Goal: Information Seeking & Learning: Find contact information

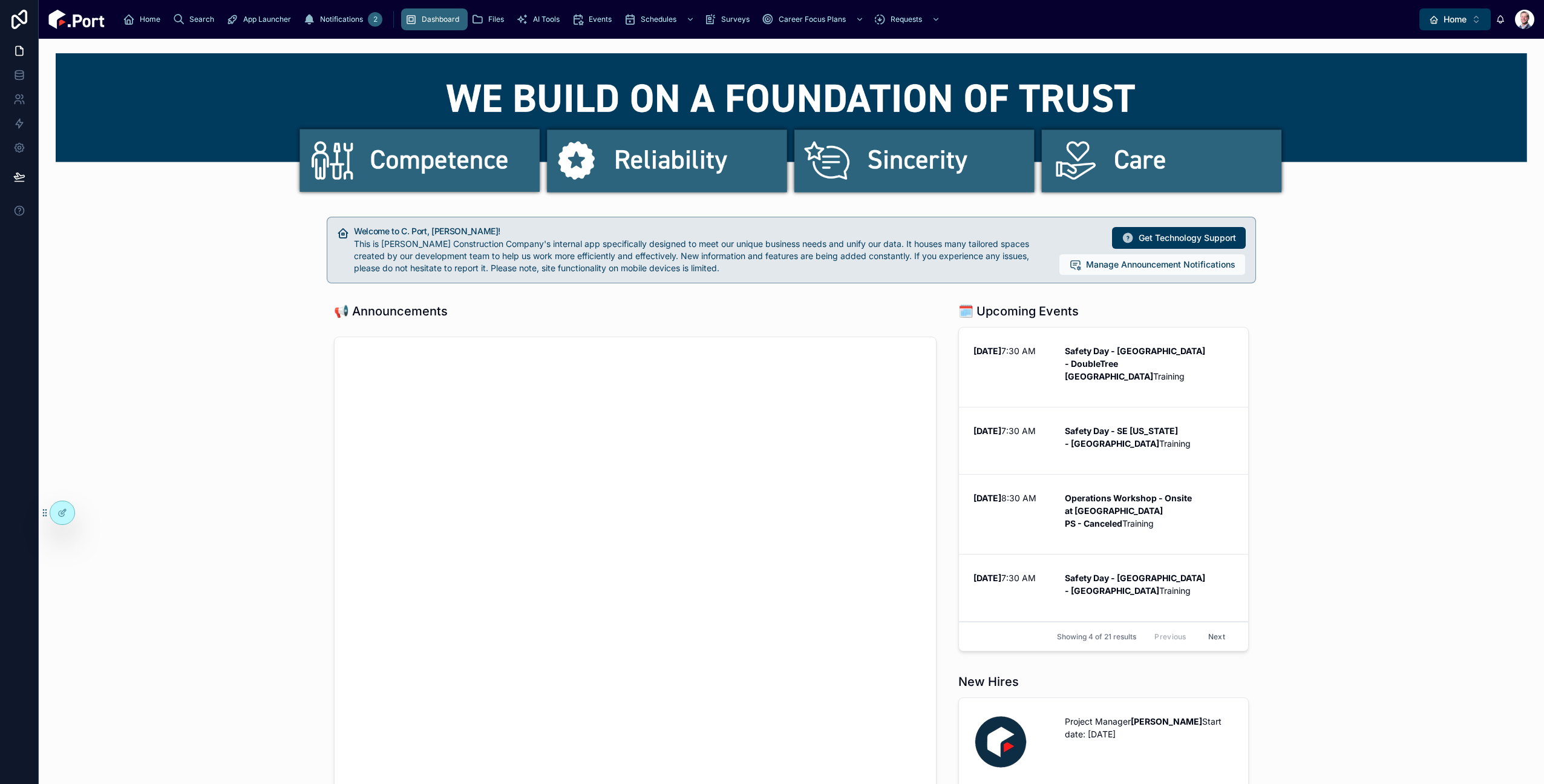
click at [1459, 19] on span "Home" at bounding box center [1455, 19] width 23 height 12
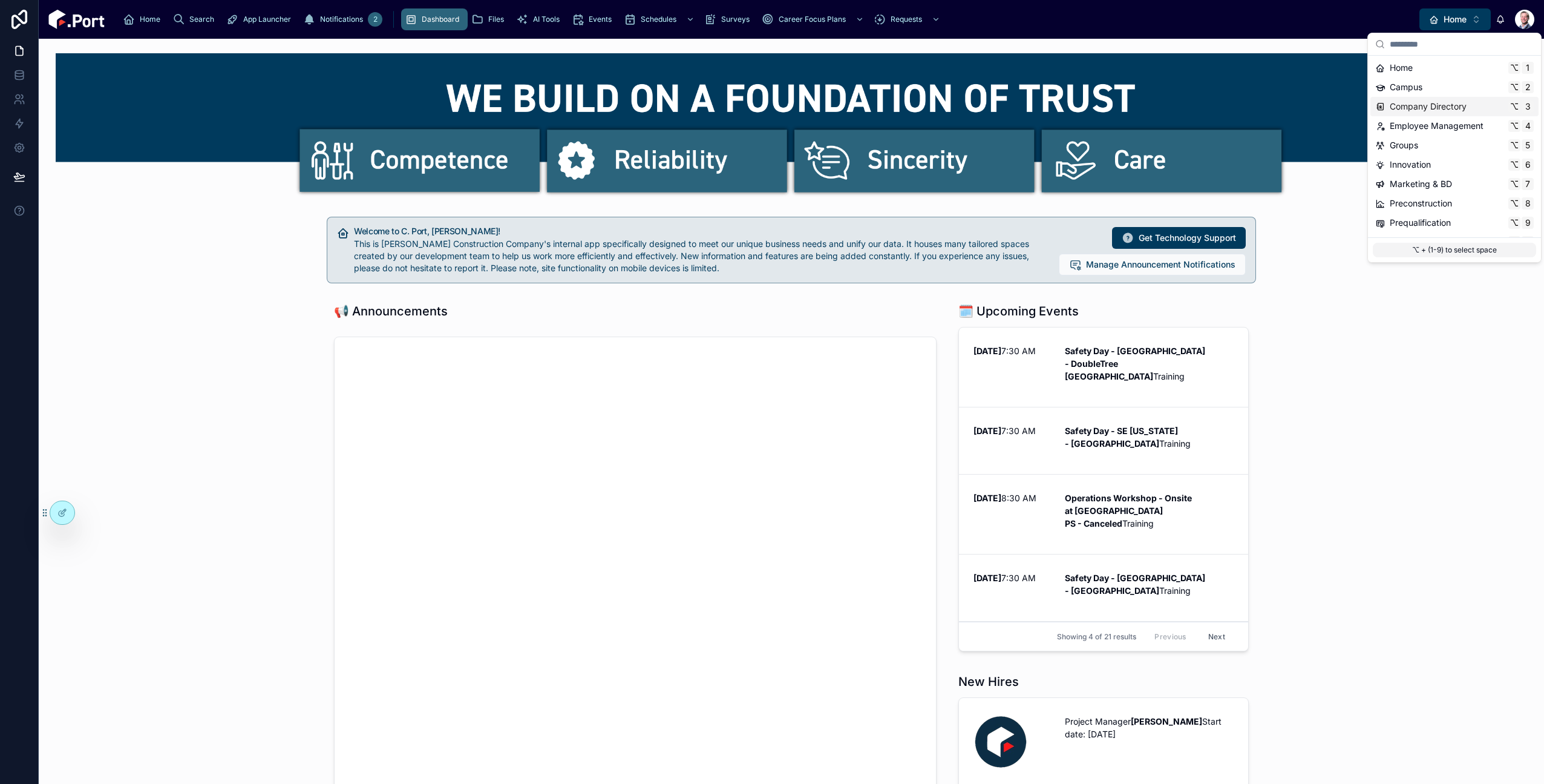
click at [1460, 99] on div "Company Directory ⌥ 3" at bounding box center [1454, 107] width 168 height 19
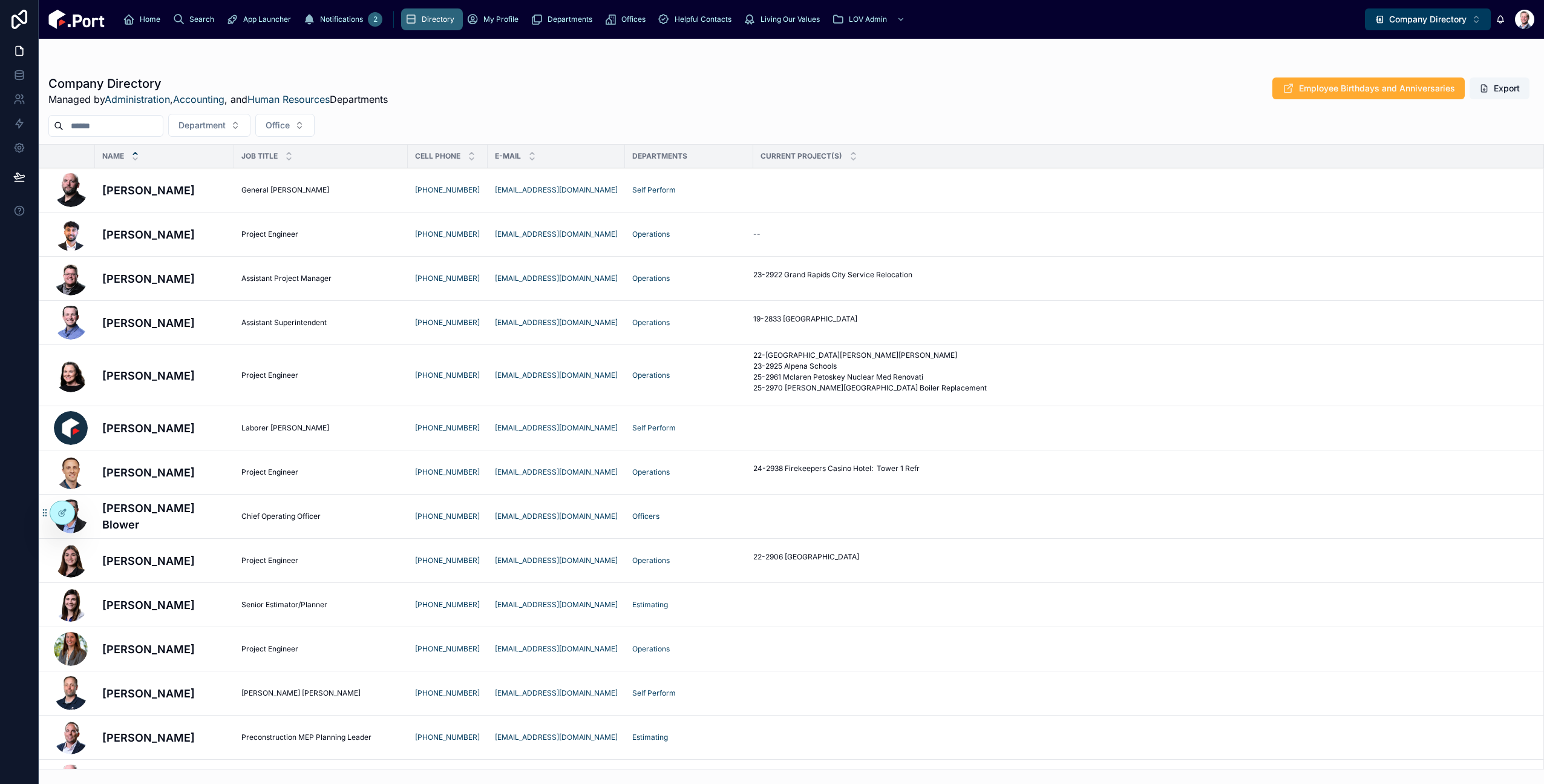
click at [138, 128] on input "text" at bounding box center [112, 126] width 99 height 17
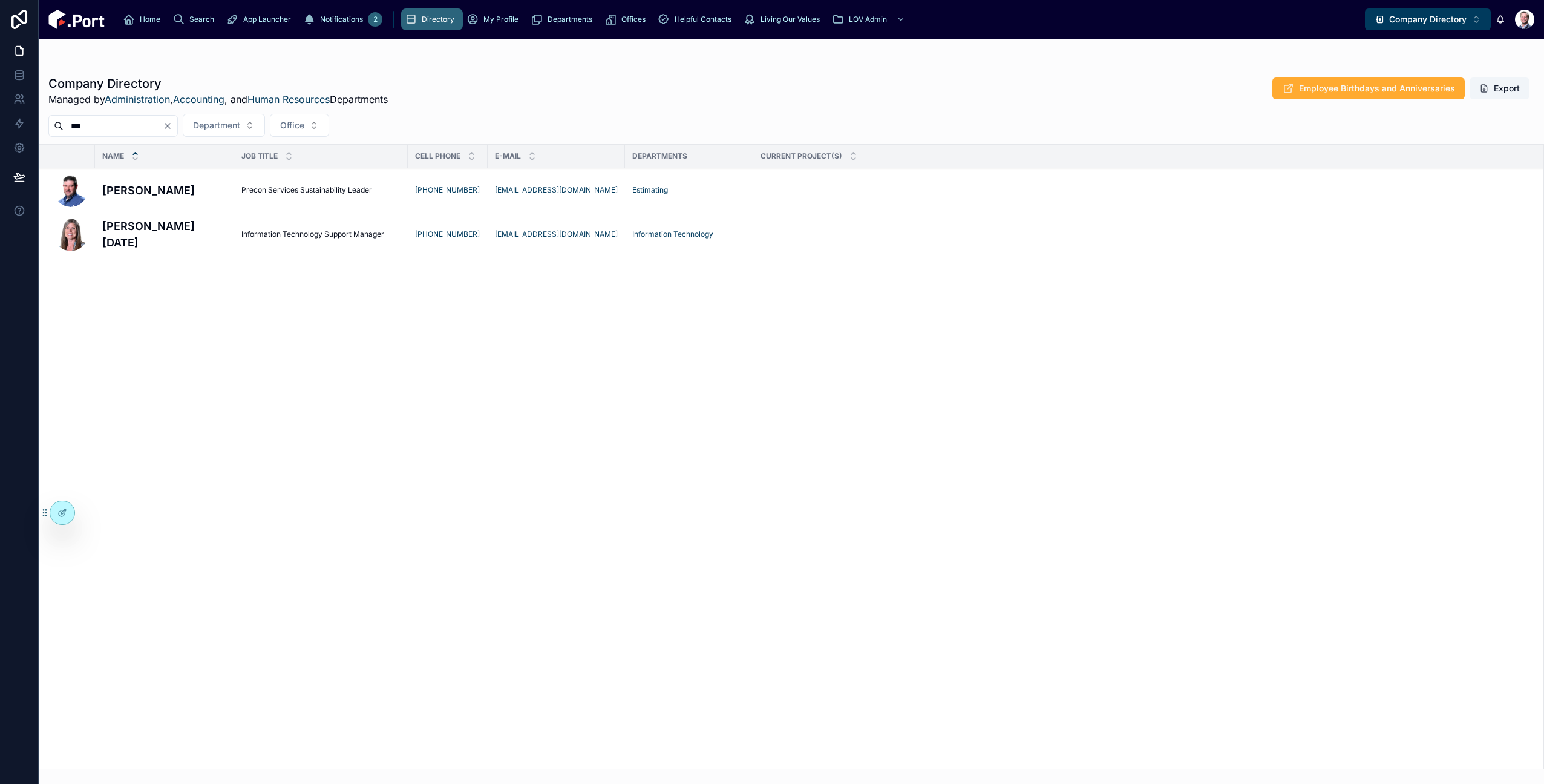
type input "***"
click at [168, 238] on h4 "[PERSON_NAME][DATE]" at bounding box center [165, 234] width 125 height 33
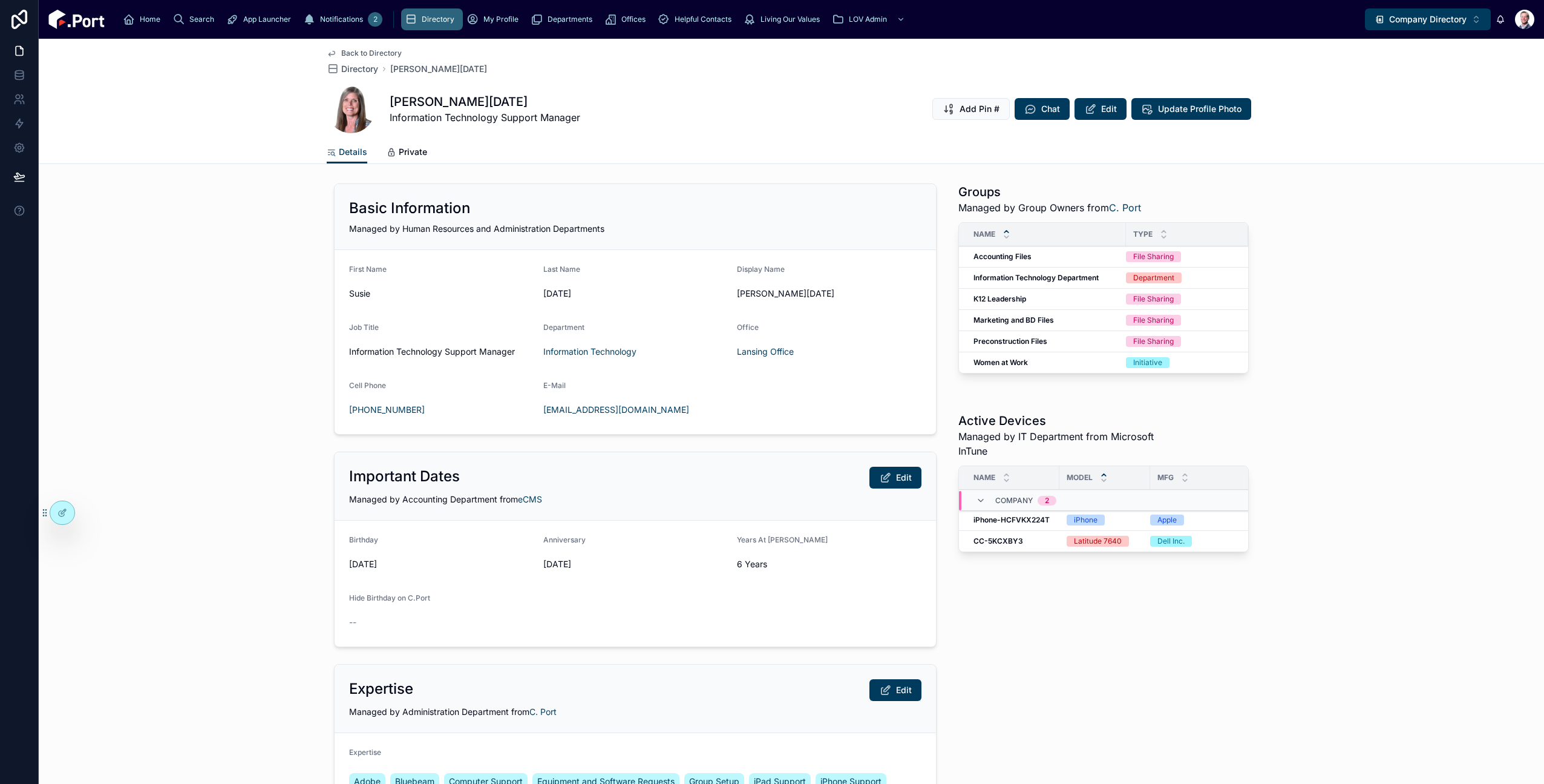
click at [66, 512] on icon at bounding box center [62, 512] width 10 height 10
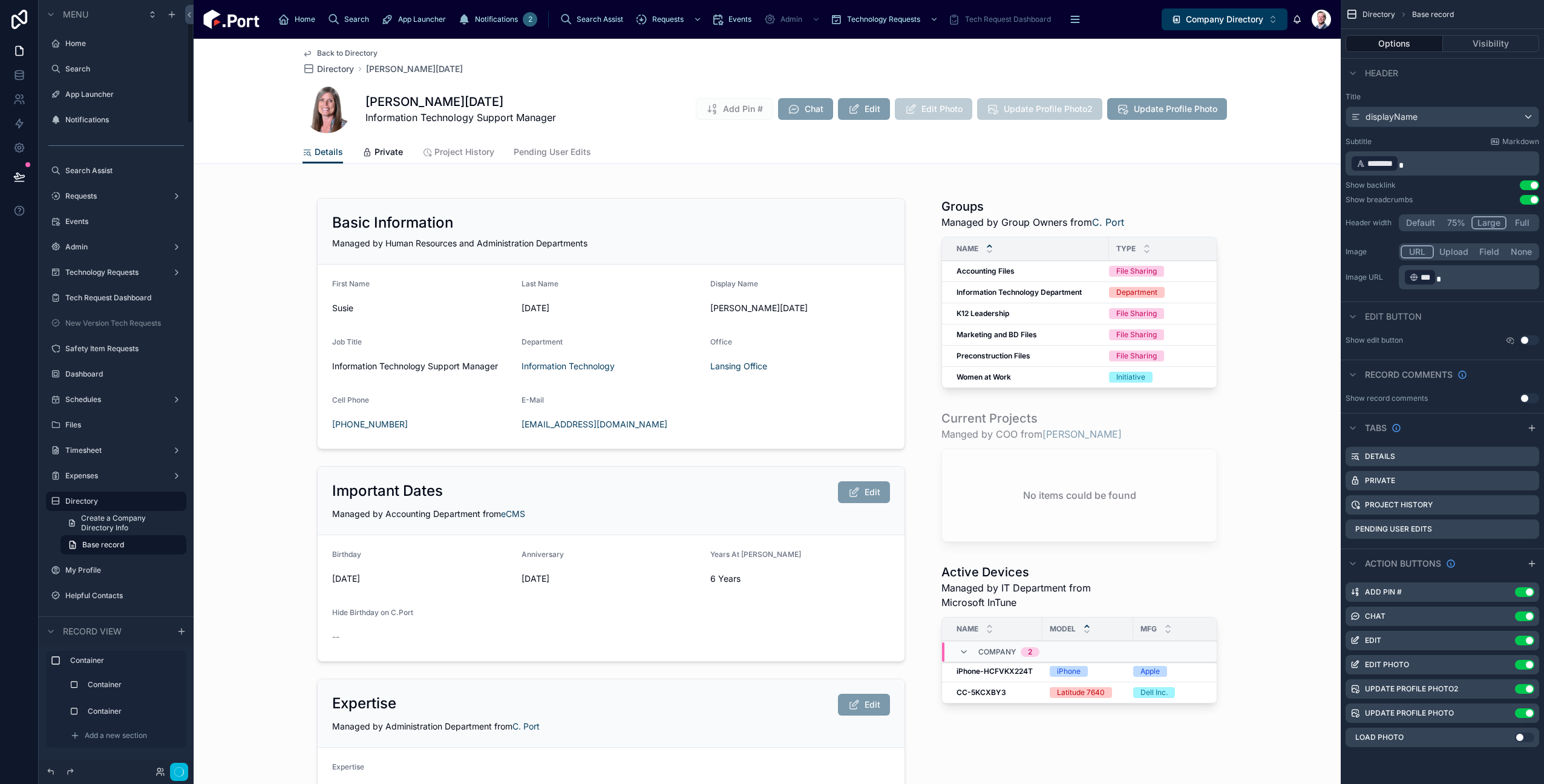
scroll to position [103, 0]
click at [1049, 205] on div at bounding box center [767, 613] width 1147 height 869
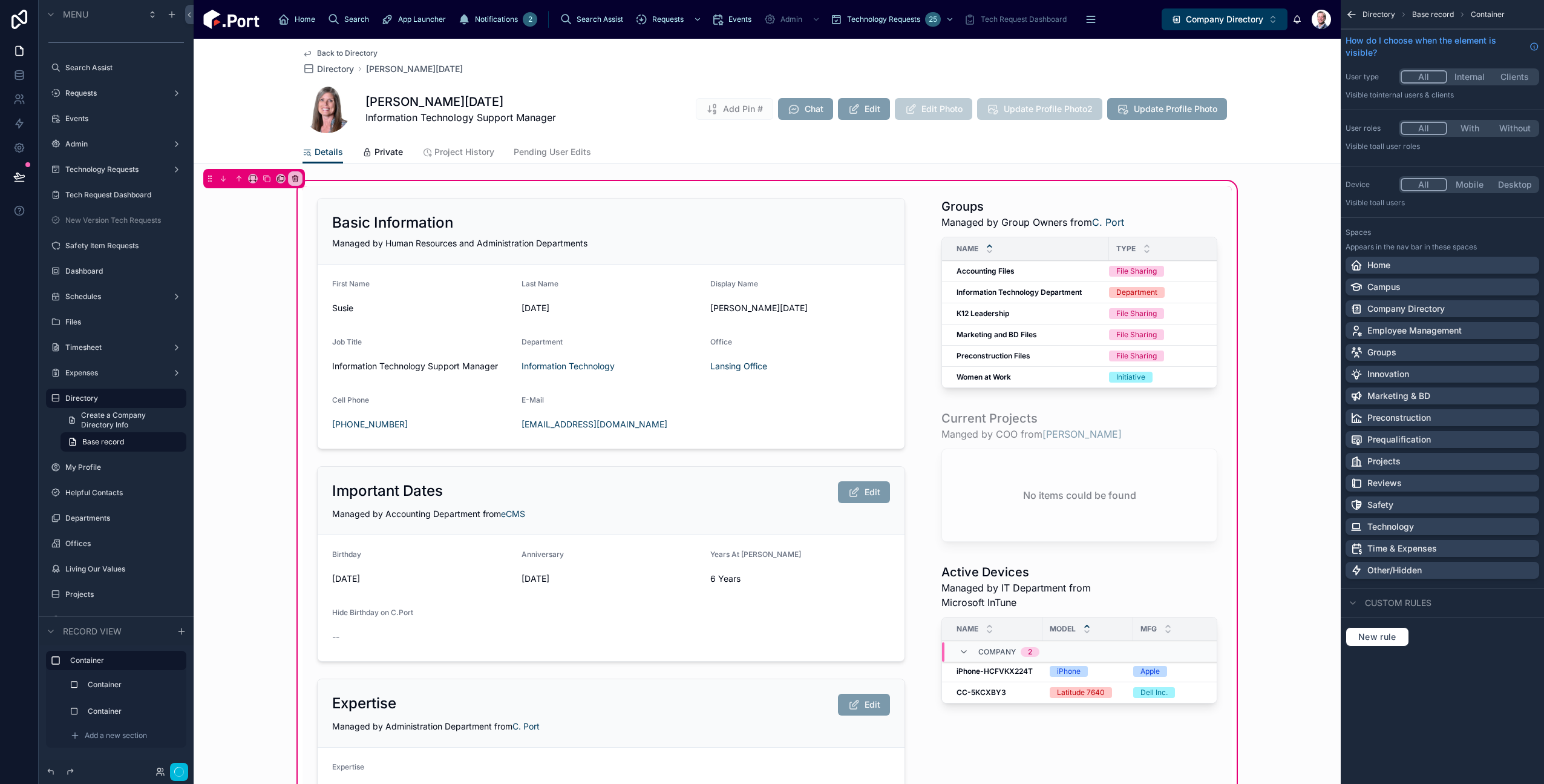
click at [1062, 221] on div at bounding box center [1080, 613] width 305 height 855
drag, startPoint x: 1055, startPoint y: 226, endPoint x: 1068, endPoint y: 233, distance: 14.8
click at [1056, 226] on div at bounding box center [1080, 613] width 305 height 855
click at [1070, 234] on div at bounding box center [1080, 613] width 305 height 855
click at [1080, 245] on div "Name" at bounding box center [1026, 249] width 167 height 23
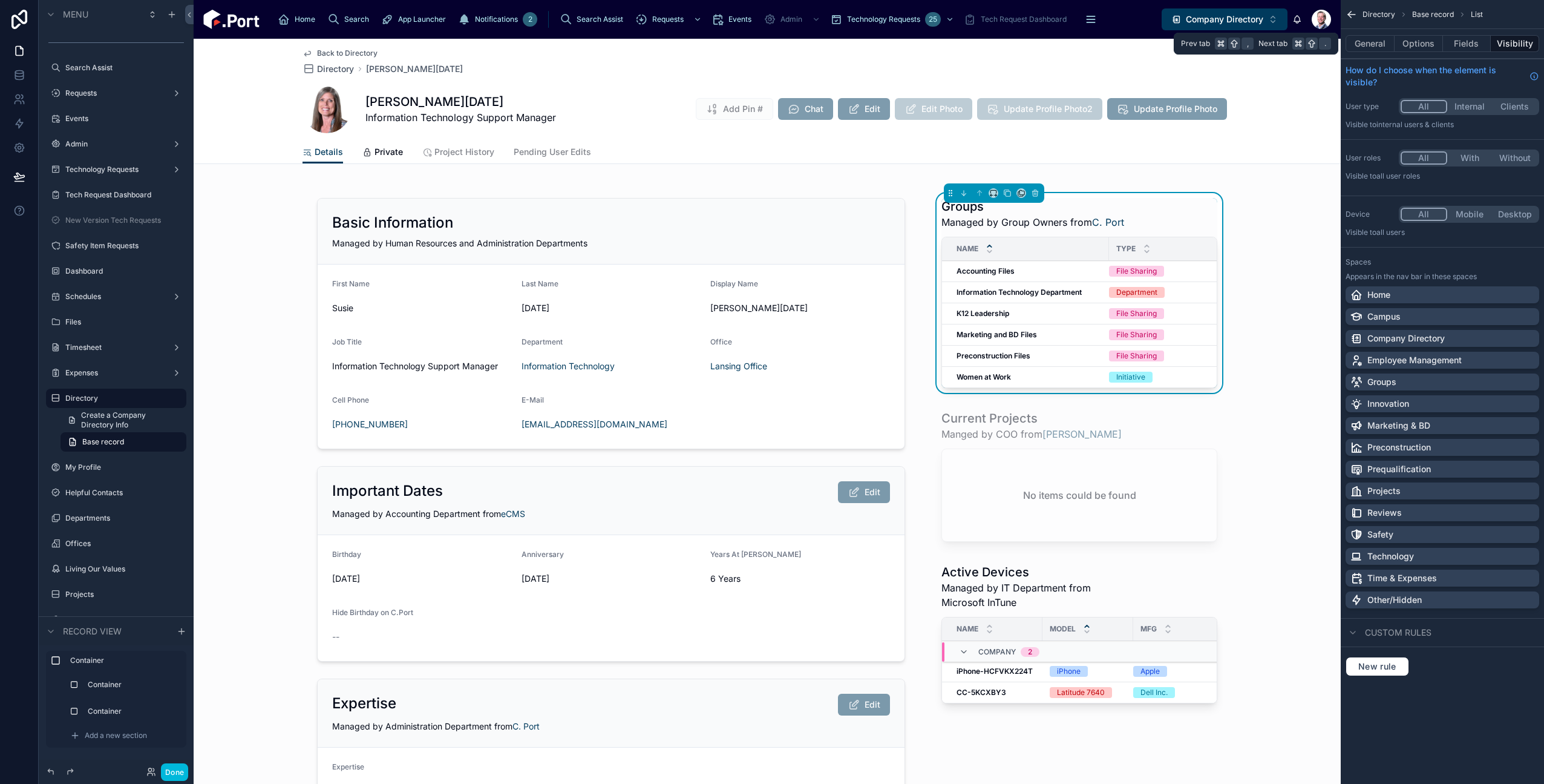
click at [1428, 45] on button "Options" at bounding box center [1418, 44] width 48 height 17
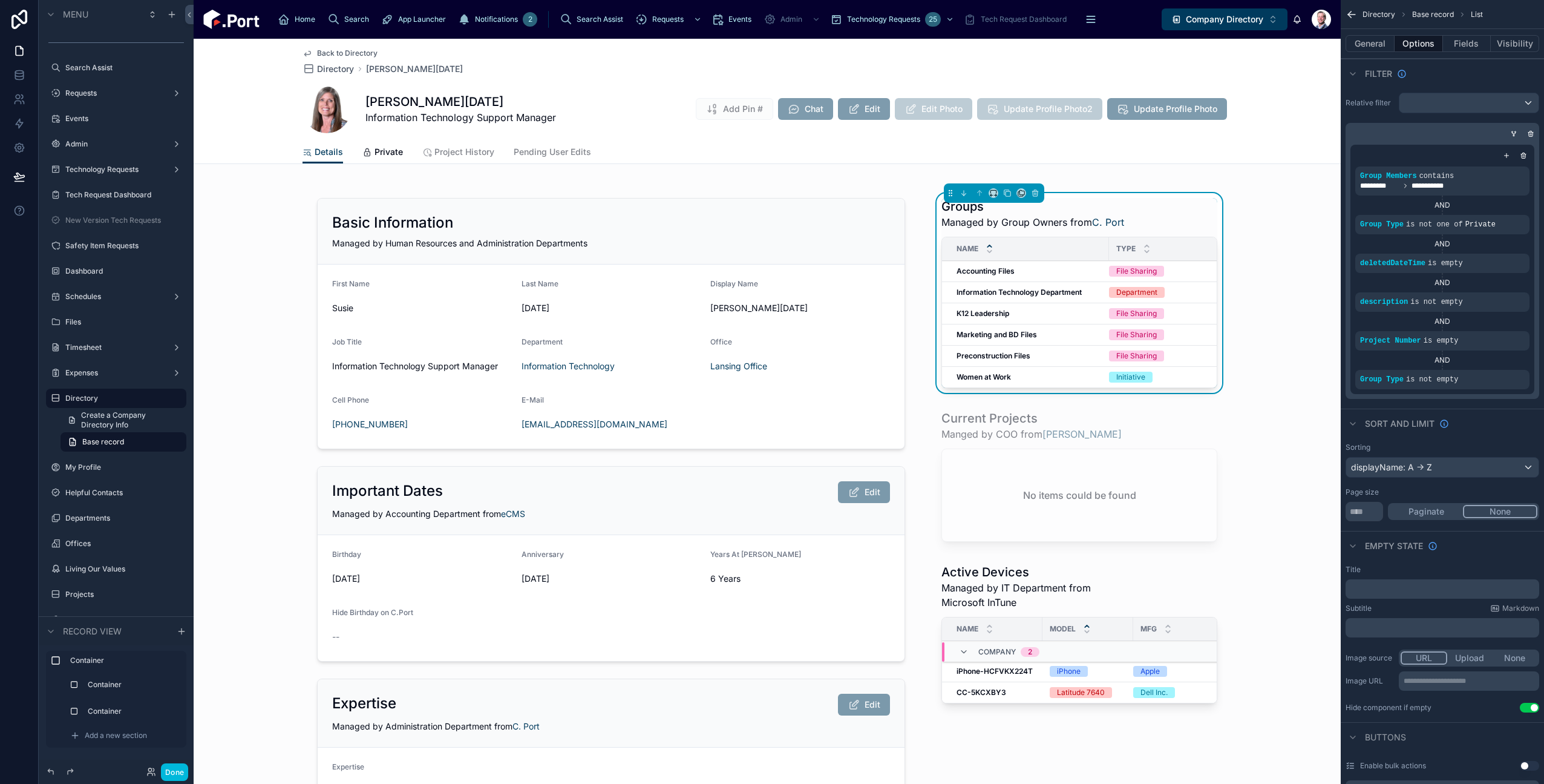
click at [350, 53] on span "Back to Directory" at bounding box center [346, 53] width 60 height 10
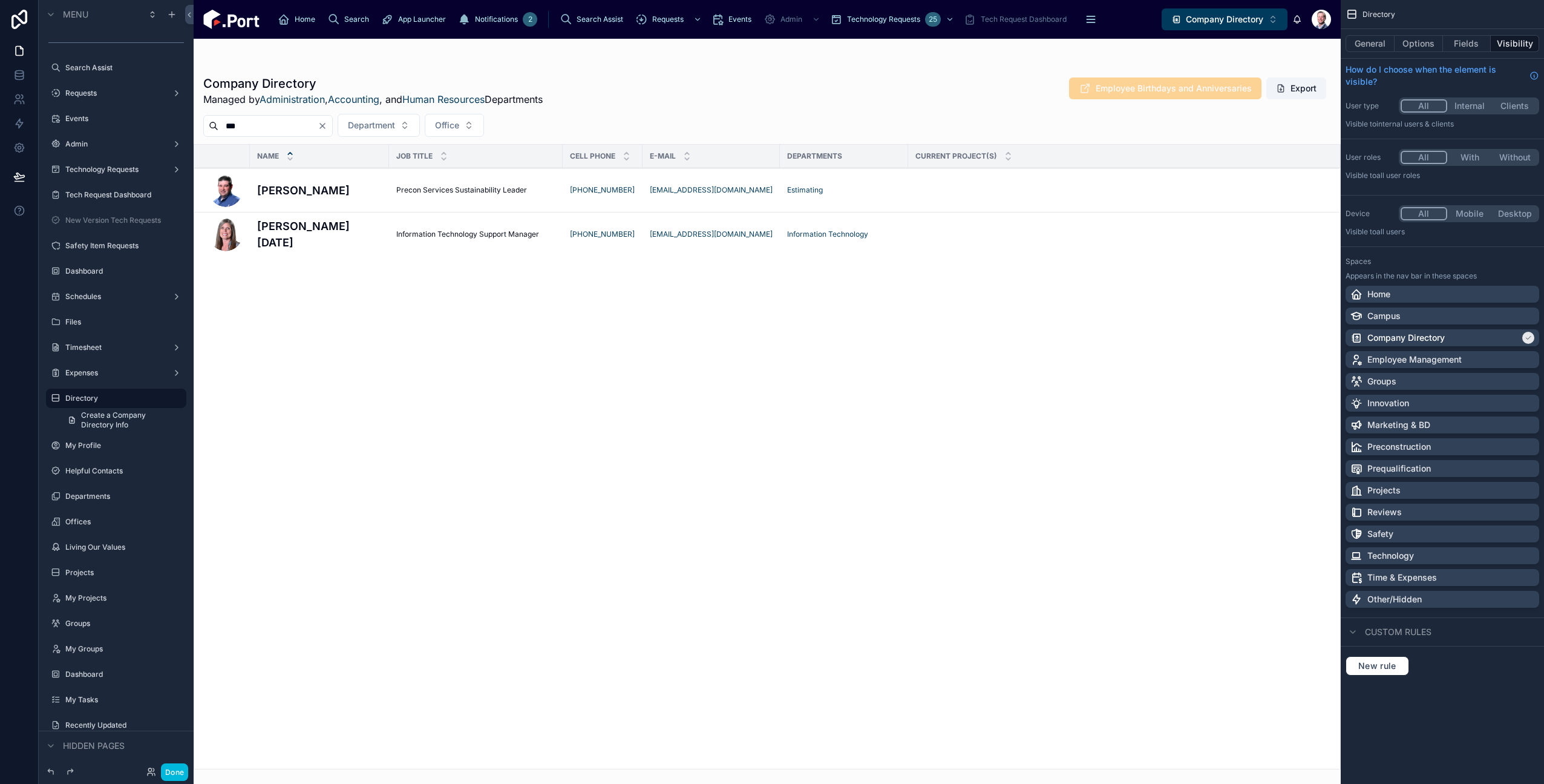
click at [286, 122] on input "***" at bounding box center [268, 126] width 99 height 17
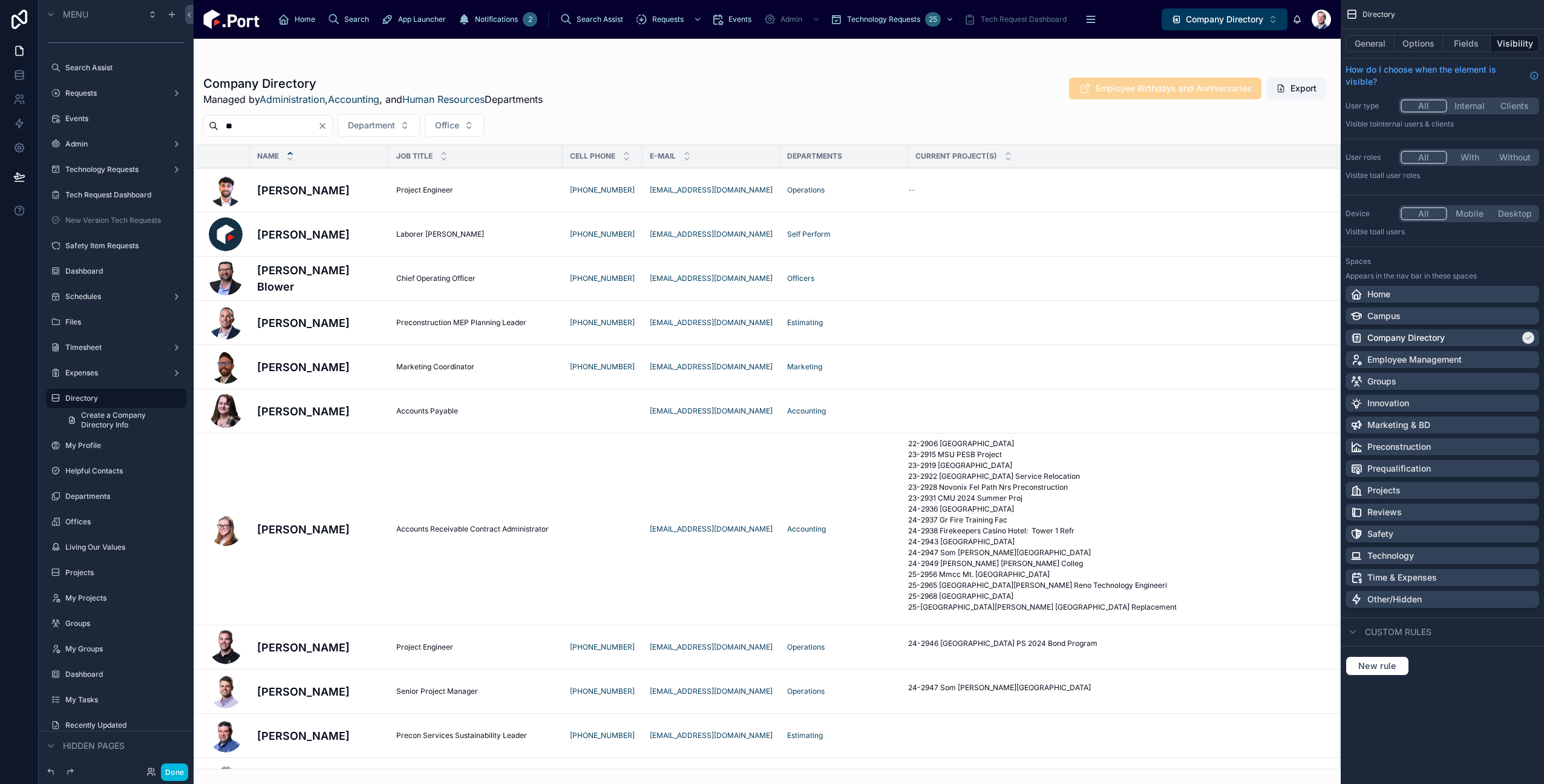
type input "**"
click at [297, 185] on h4 "[PERSON_NAME]" at bounding box center [320, 190] width 125 height 16
